Goal: Book appointment/travel/reservation

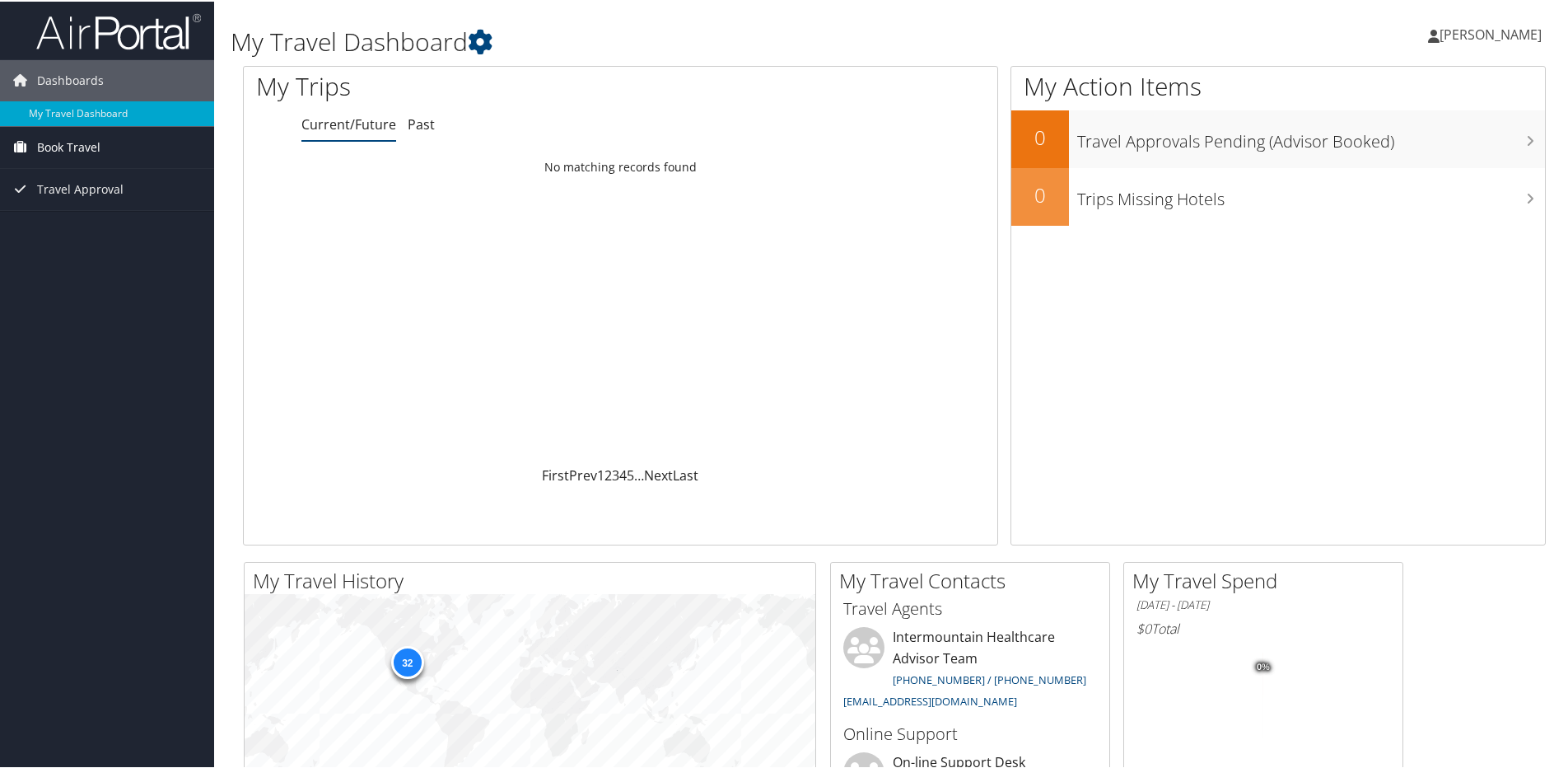
click at [87, 137] on span "Book Travel" at bounding box center [68, 146] width 63 height 41
click at [128, 198] on link "Book/Manage Online Trips" at bounding box center [107, 204] width 214 height 25
